Goal: Information Seeking & Learning: Learn about a topic

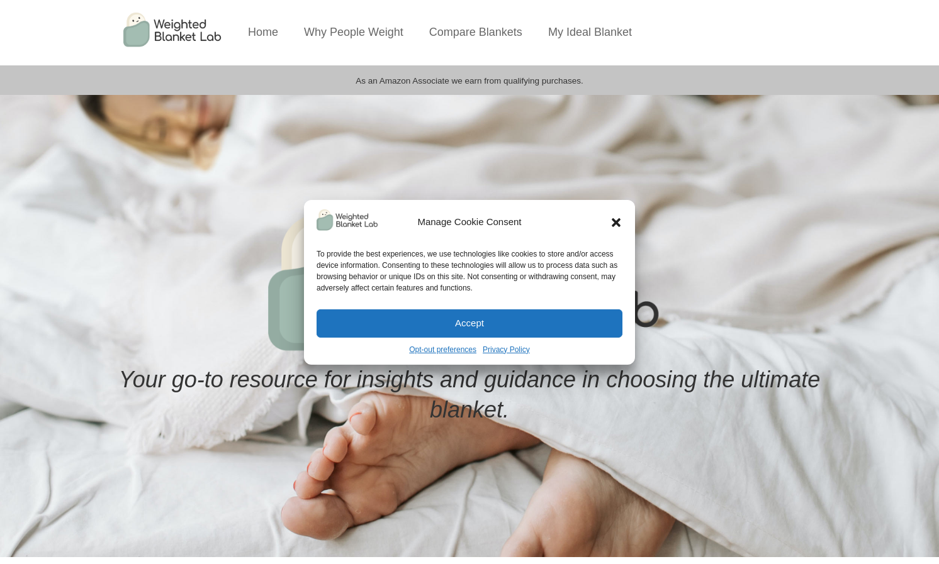
click at [504, 320] on button "Accept" at bounding box center [469, 323] width 306 height 28
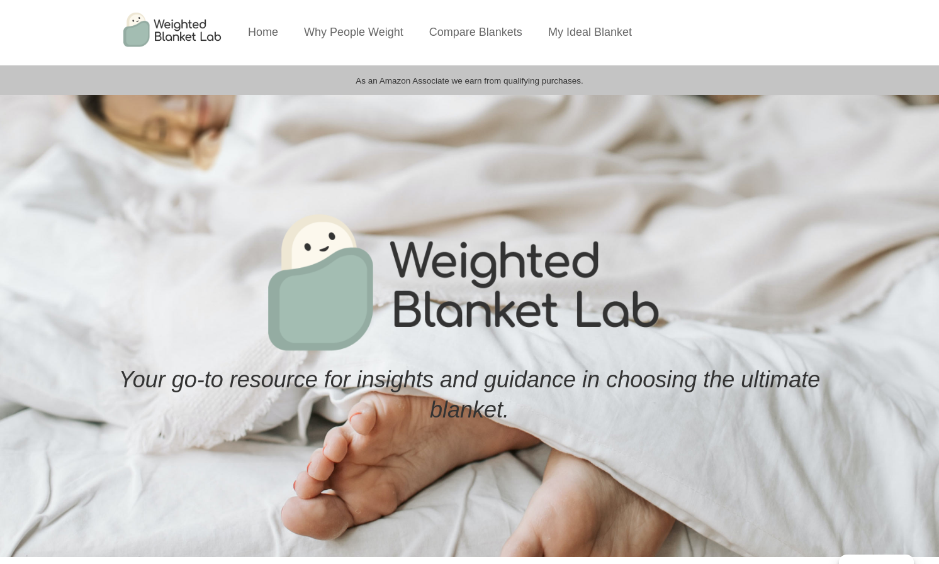
click at [598, 39] on li "My Ideal Blanket" at bounding box center [590, 32] width 106 height 65
click at [593, 28] on link "My Ideal Blanket" at bounding box center [590, 32] width 84 height 13
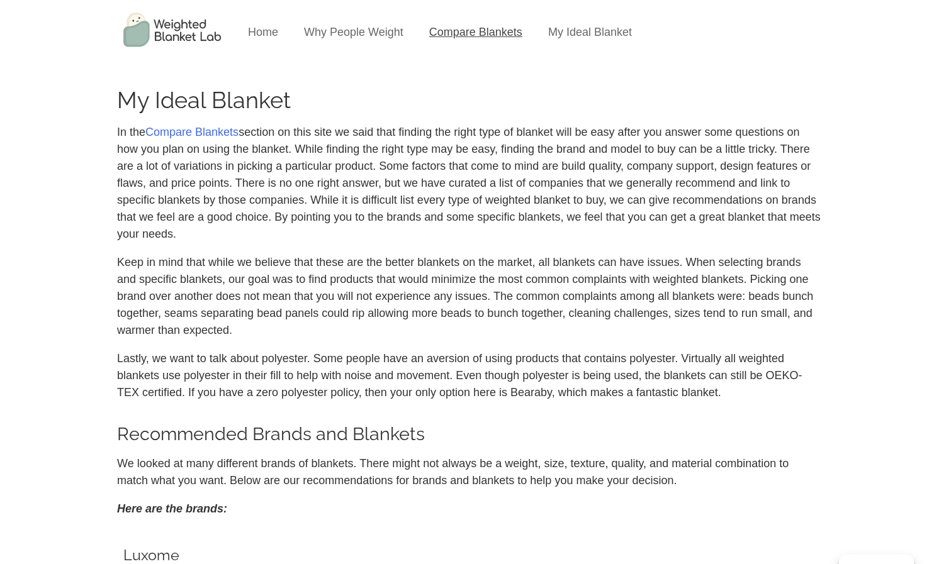
click at [449, 32] on link "Compare Blankets" at bounding box center [475, 32] width 93 height 13
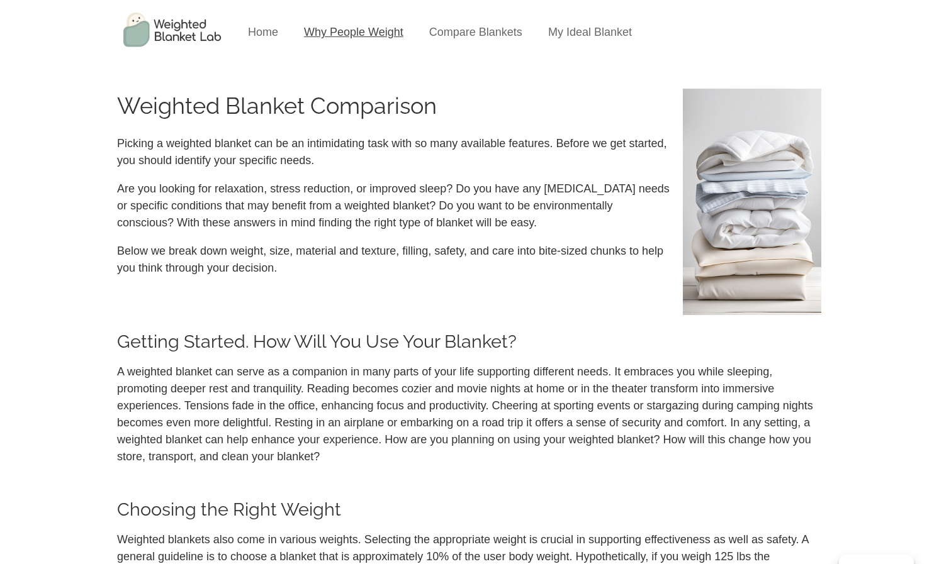
click at [352, 27] on link "Why People Weight" at bounding box center [353, 32] width 99 height 13
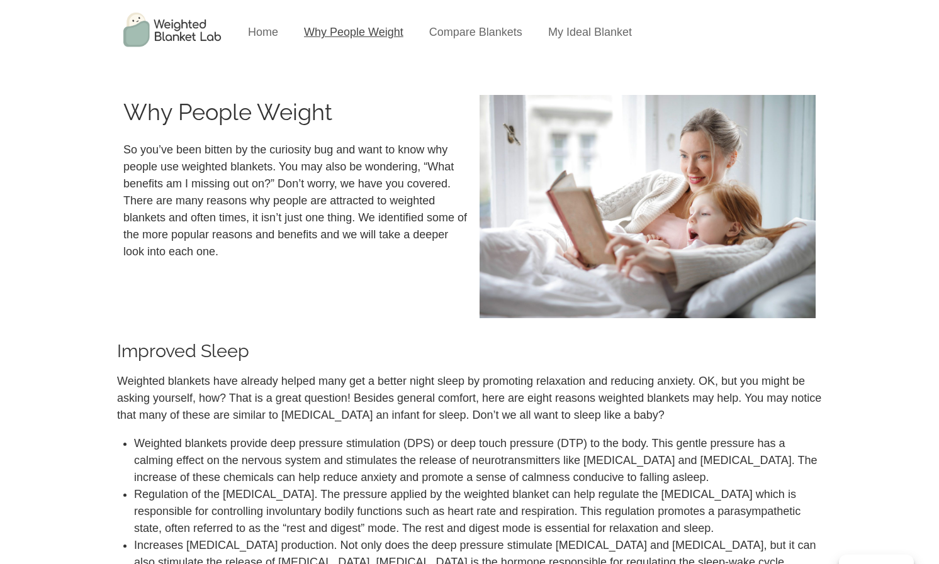
click at [342, 31] on link "Why People Weight" at bounding box center [353, 32] width 99 height 13
click at [253, 33] on link "Home" at bounding box center [263, 32] width 30 height 13
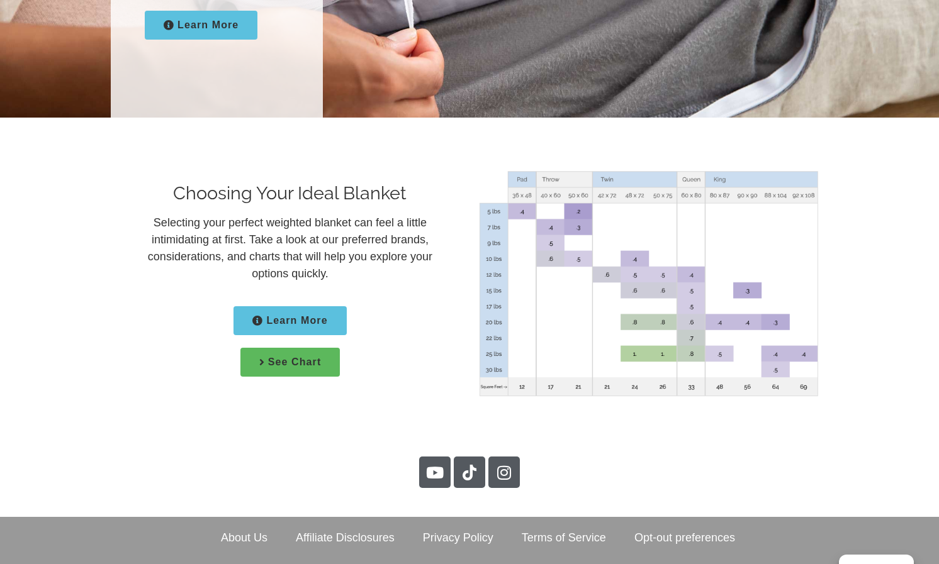
scroll to position [1856, 0]
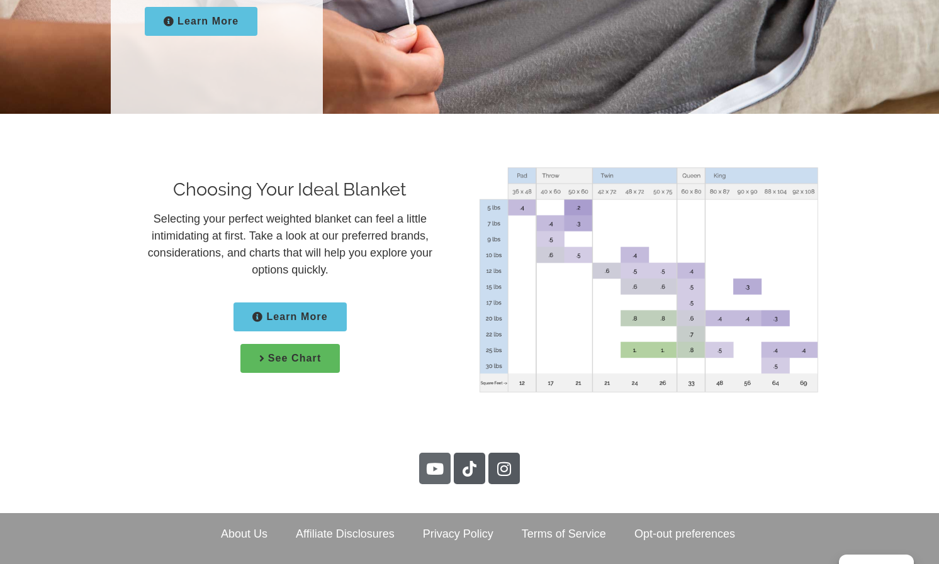
click at [433, 461] on icon at bounding box center [435, 469] width 16 height 16
click at [498, 461] on icon at bounding box center [504, 469] width 16 height 16
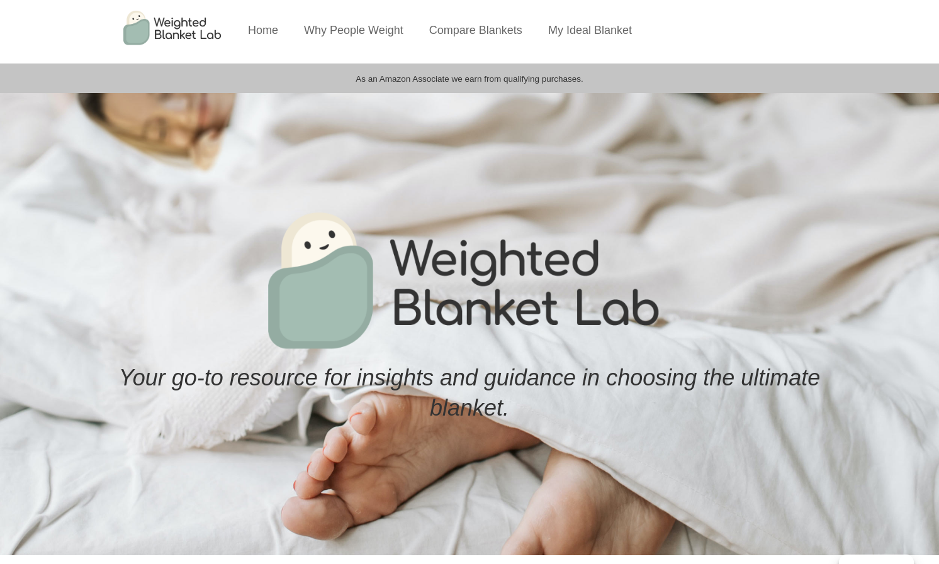
scroll to position [0, 0]
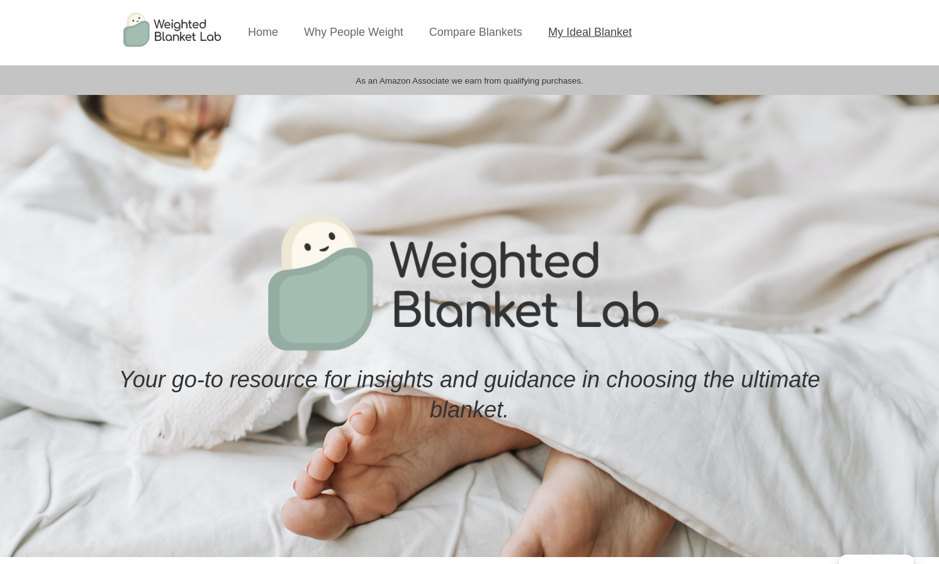
click at [586, 34] on link "My Ideal Blanket" at bounding box center [590, 32] width 84 height 13
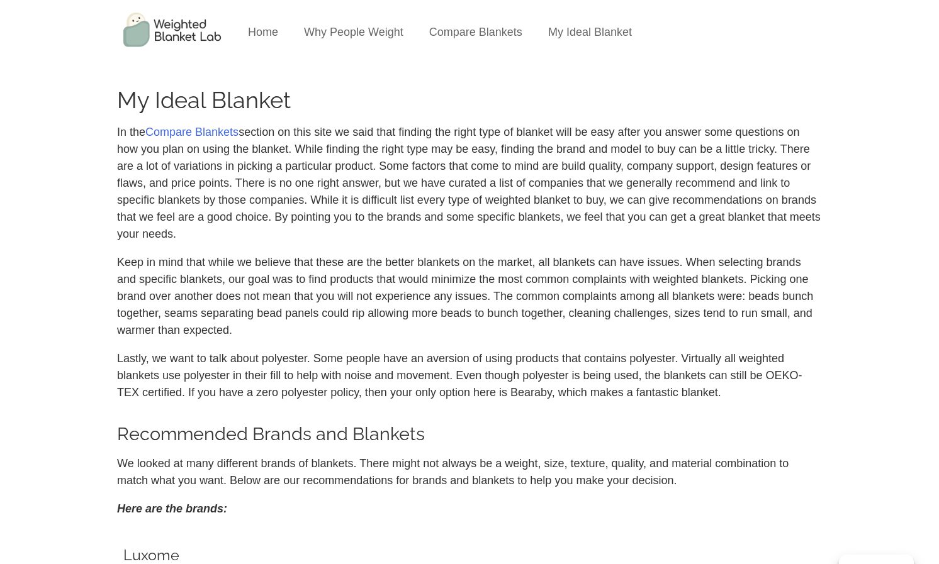
scroll to position [3, 0]
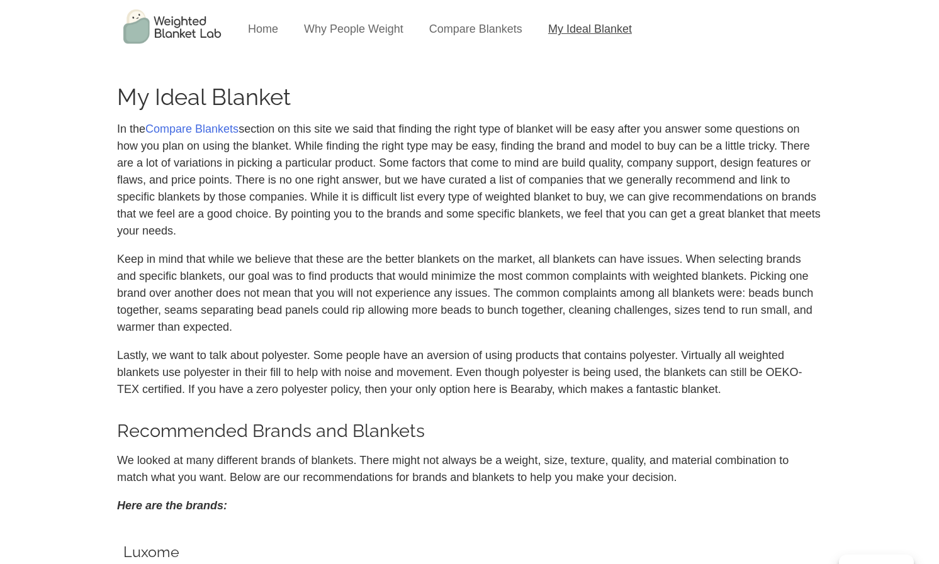
click at [583, 34] on link "My Ideal Blanket" at bounding box center [590, 29] width 84 height 13
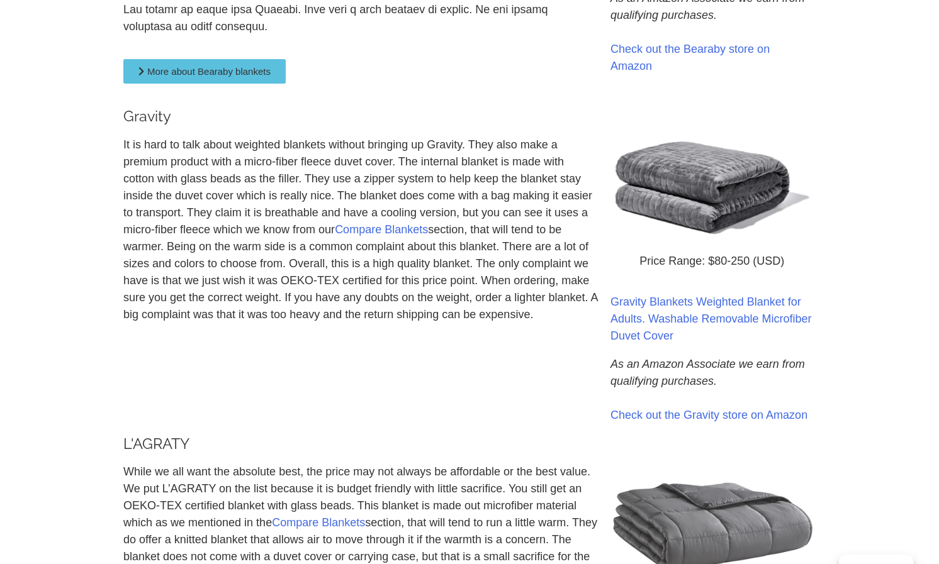
scroll to position [1208, 0]
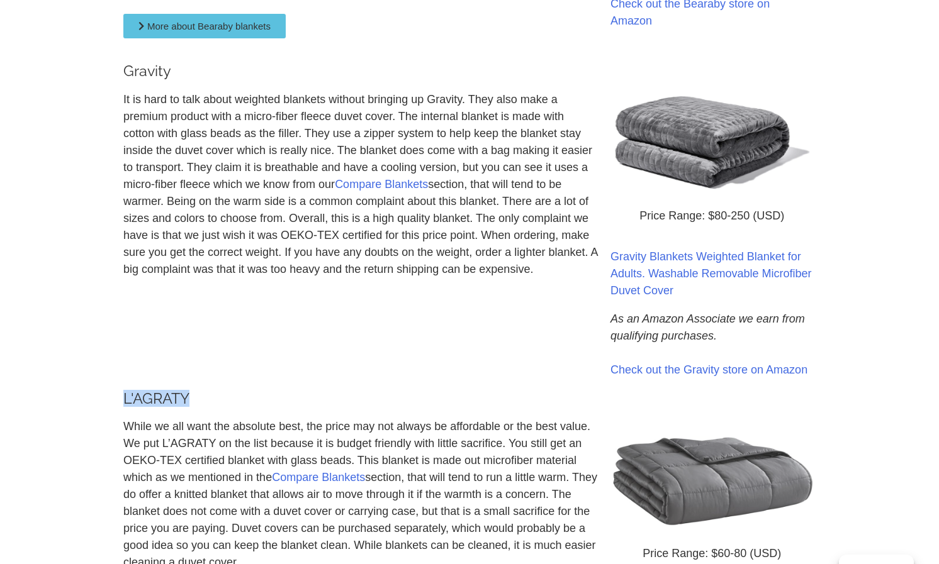
drag, startPoint x: 191, startPoint y: 378, endPoint x: 110, endPoint y: 378, distance: 81.1
copy h3 "L'AGRATY"
